Goal: Find specific page/section: Find specific page/section

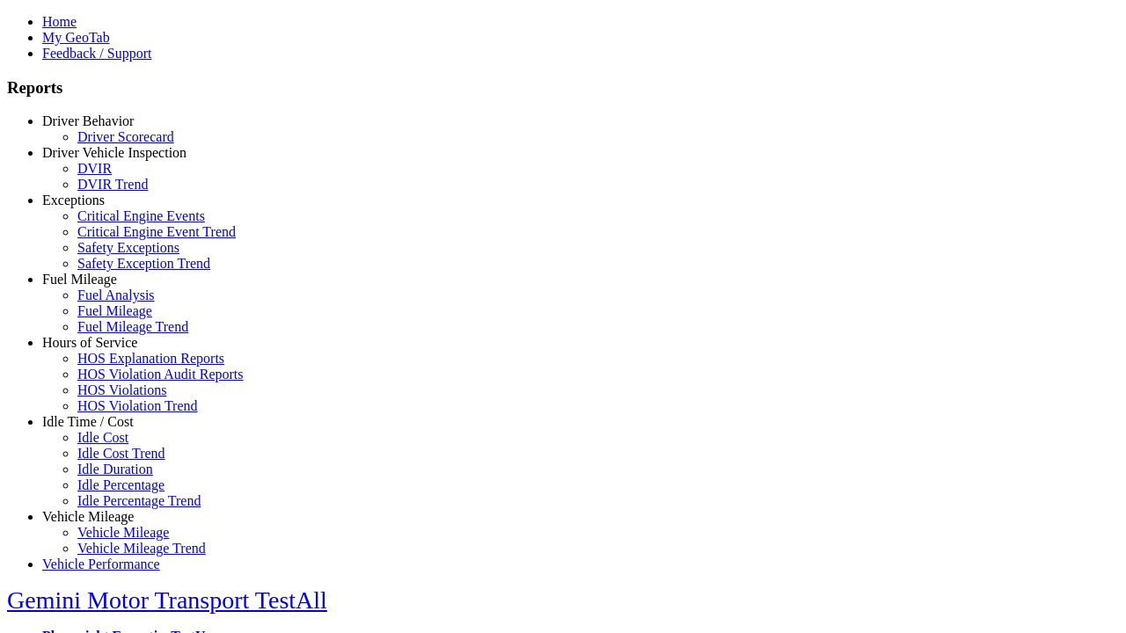
click at [101, 350] on link "Hours of Service" at bounding box center [89, 342] width 95 height 15
click at [114, 366] on link "HOS Explanation Reports" at bounding box center [150, 358] width 147 height 15
